Goal: Information Seeking & Learning: Learn about a topic

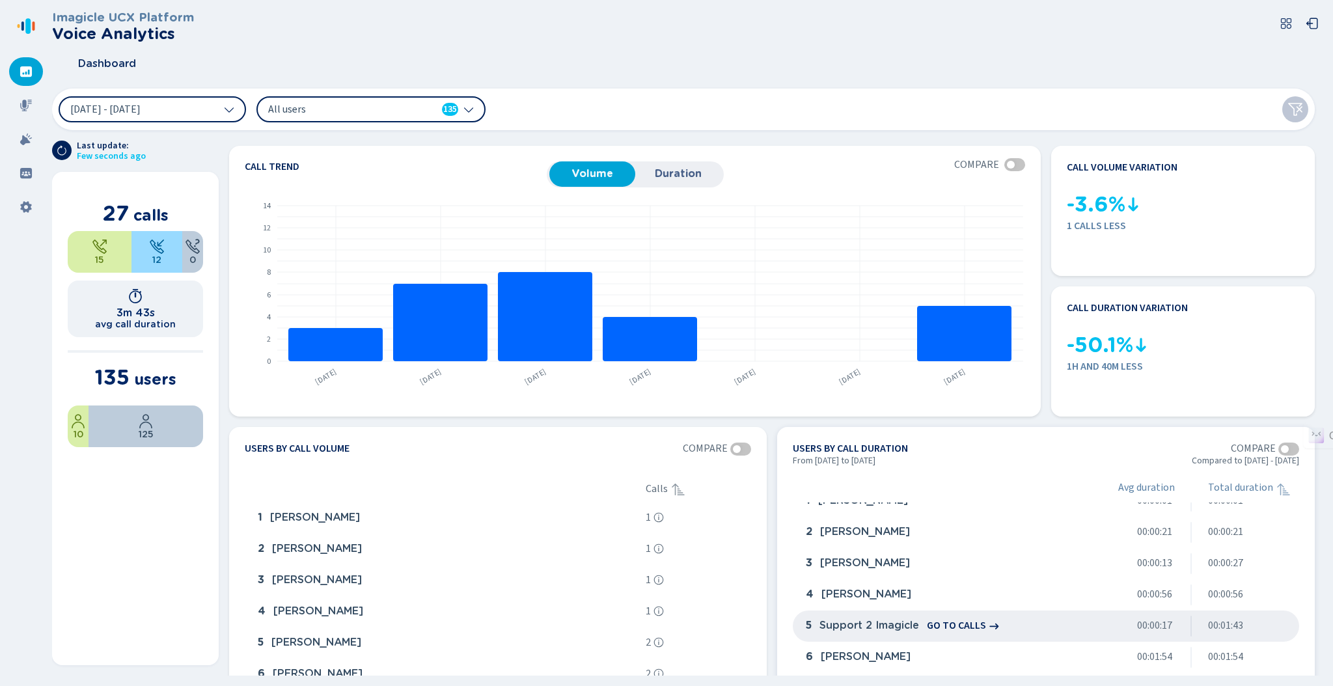
scroll to position [21, 0]
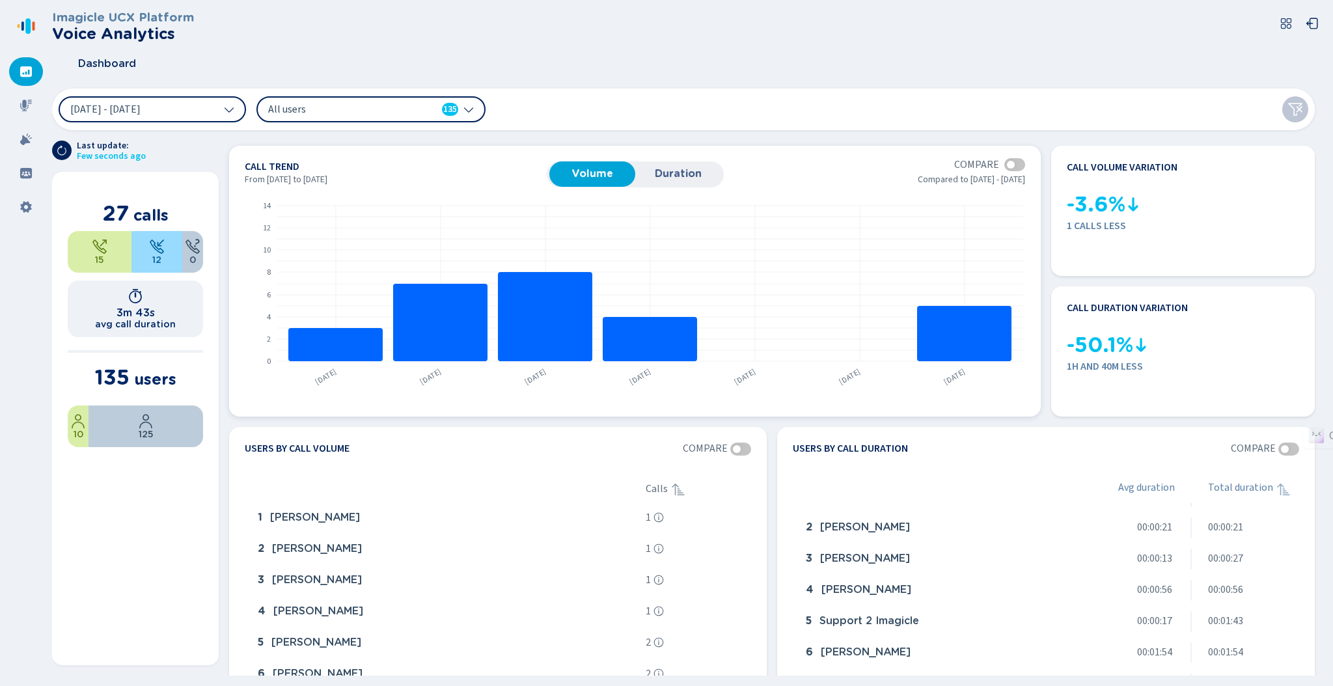
click at [691, 171] on span "Duration" at bounding box center [678, 174] width 73 height 12
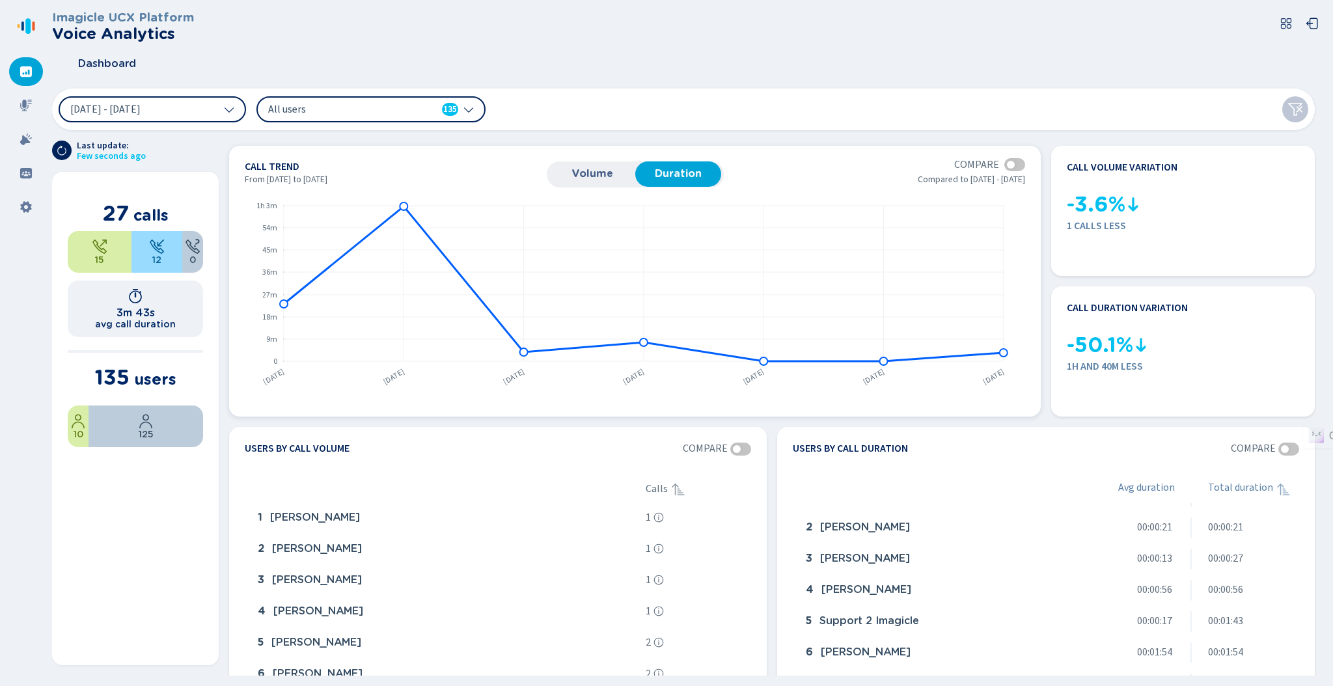
click at [596, 173] on span "Volume" at bounding box center [592, 174] width 73 height 12
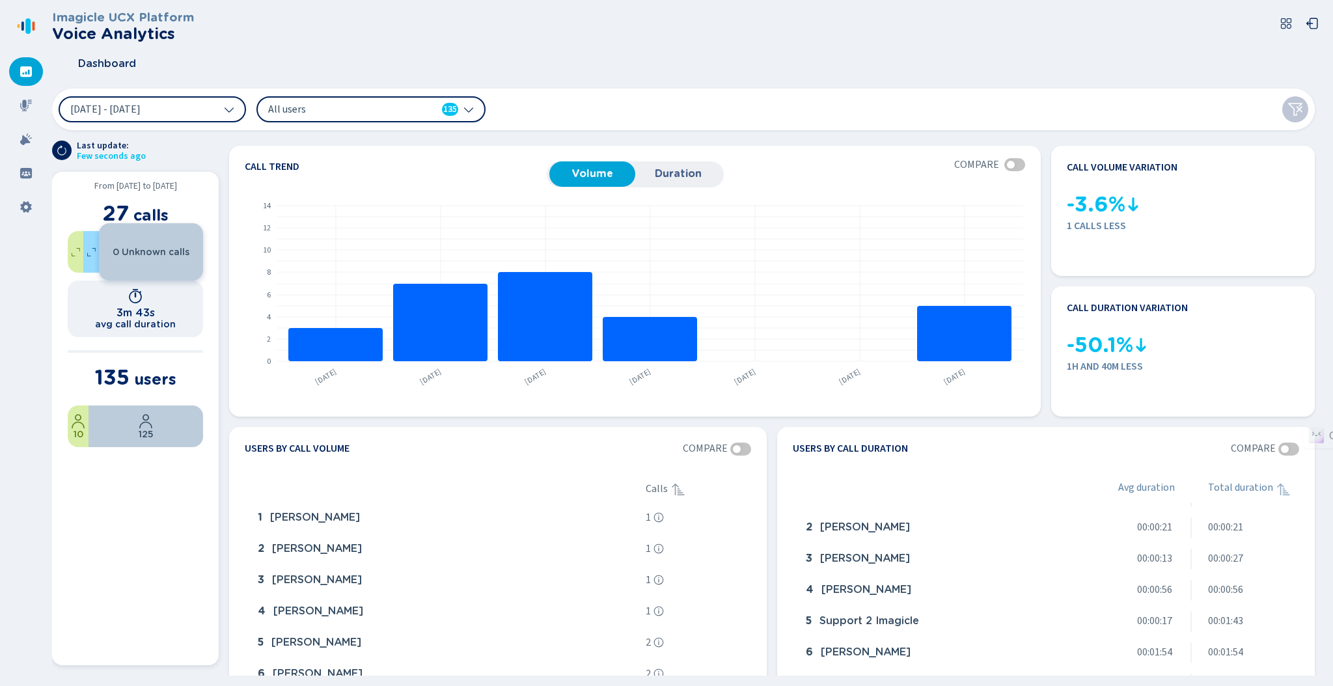
click at [193, 251] on div "0 Unknown calls" at bounding box center [151, 252] width 104 height 10
click at [125, 250] on span "0 Unknown calls" at bounding box center [151, 252] width 77 height 10
click at [94, 257] on div "12 Incoming calls" at bounding box center [135, 252] width 104 height 10
click at [76, 253] on div "15 Outgoing calls" at bounding box center [120, 252] width 104 height 10
